Goal: Task Accomplishment & Management: Manage account settings

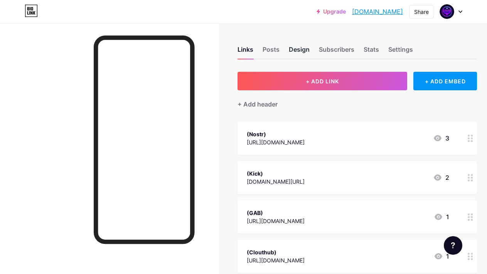
click at [298, 52] on div "Design" at bounding box center [299, 52] width 21 height 14
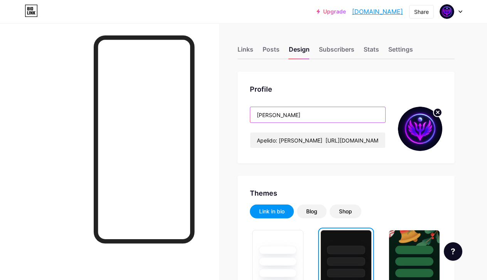
click at [309, 120] on input "[PERSON_NAME]" at bounding box center [317, 114] width 135 height 15
paste input "ً"
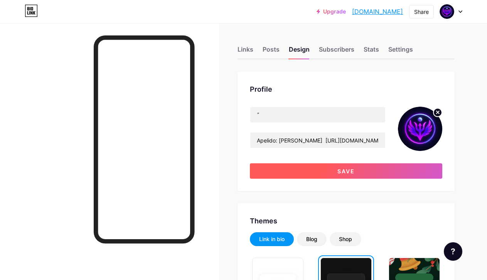
click at [339, 172] on button "Save" at bounding box center [346, 171] width 192 height 15
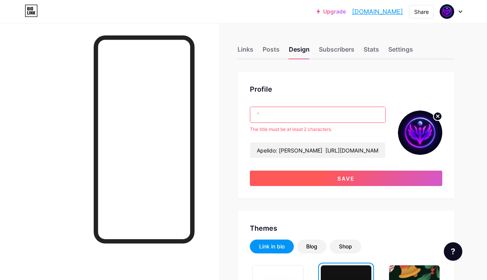
click at [337, 177] on button "Save" at bounding box center [346, 178] width 192 height 15
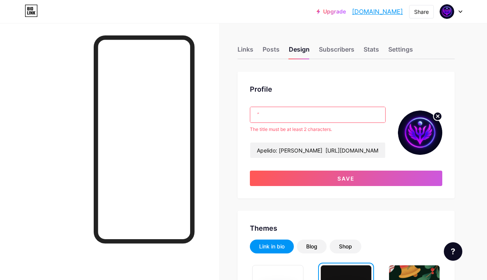
click at [287, 116] on input "ً" at bounding box center [317, 114] width 135 height 15
paste input "ً"
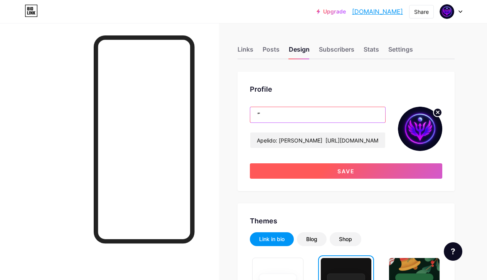
type input "ً ً"
click at [325, 171] on button "Save" at bounding box center [346, 171] width 192 height 15
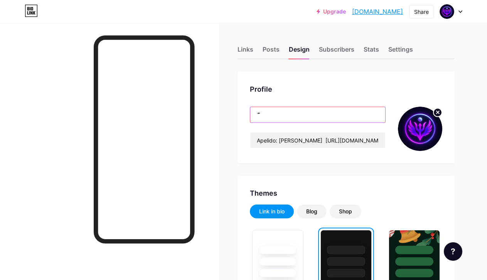
click at [273, 117] on input "ً ً" at bounding box center [317, 114] width 135 height 15
paste input "text"
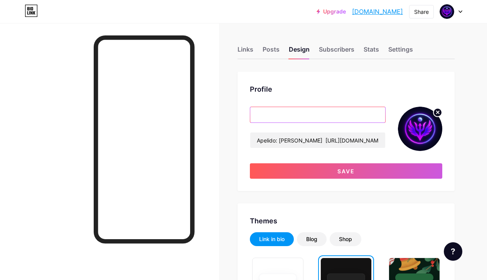
click at [273, 116] on input "text" at bounding box center [317, 114] width 135 height 15
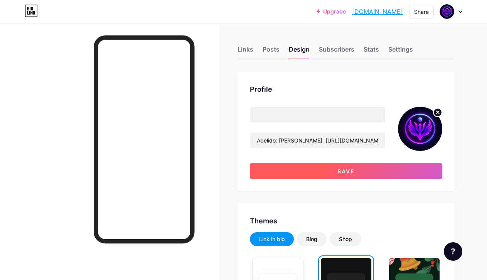
click at [315, 172] on button "Save" at bounding box center [346, 171] width 192 height 15
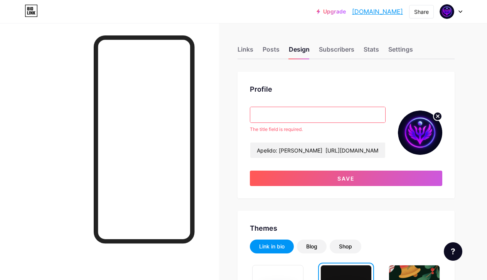
click at [284, 118] on input "text" at bounding box center [317, 114] width 135 height 15
paste input "text"
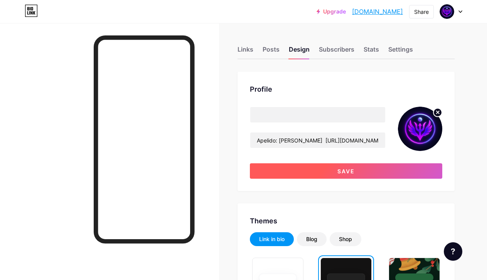
click at [312, 172] on button "Save" at bounding box center [346, 171] width 192 height 15
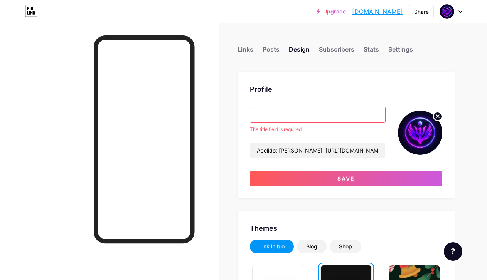
click at [272, 113] on input "text" at bounding box center [317, 114] width 135 height 15
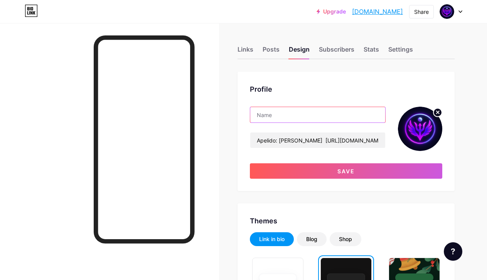
paste input "text"
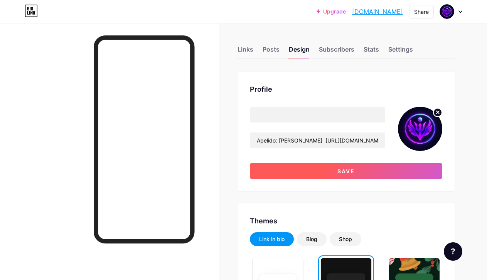
click at [293, 169] on button "Save" at bounding box center [346, 171] width 192 height 15
